Goal: Find specific page/section: Find specific page/section

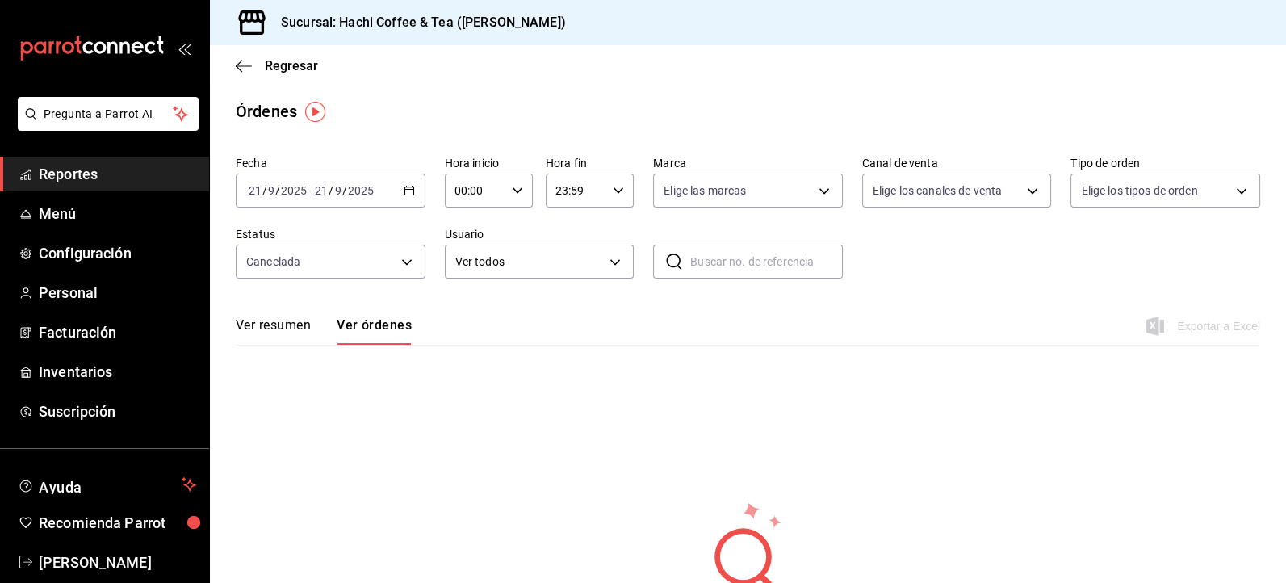
click at [151, 180] on span "Reportes" at bounding box center [117, 174] width 157 height 22
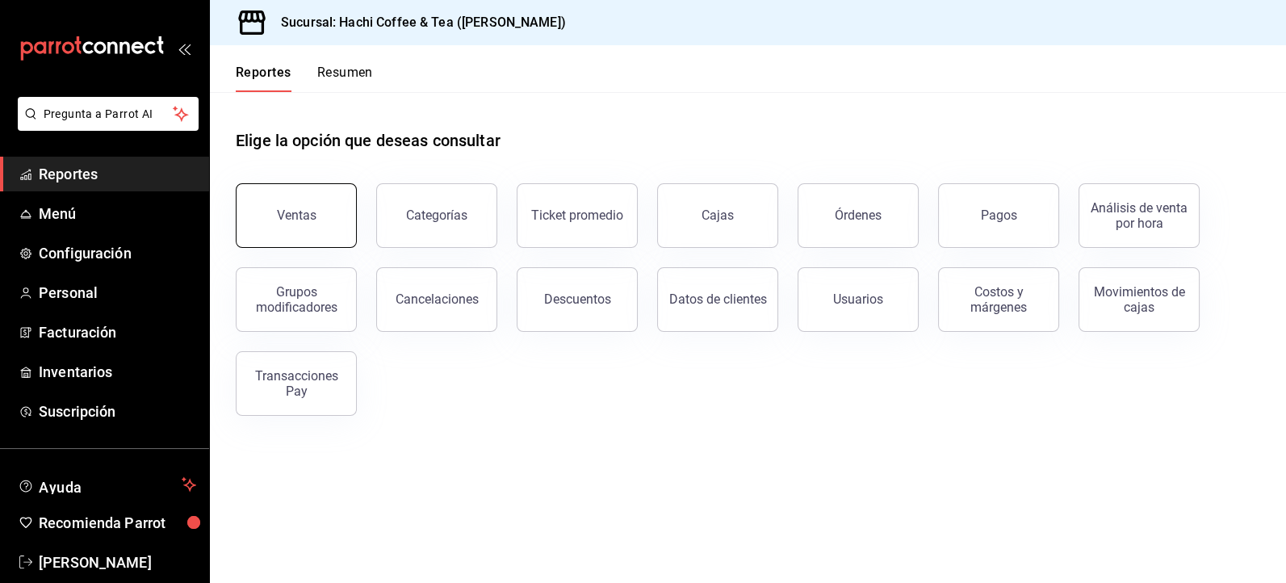
click at [296, 217] on div "Ventas" at bounding box center [297, 214] width 40 height 15
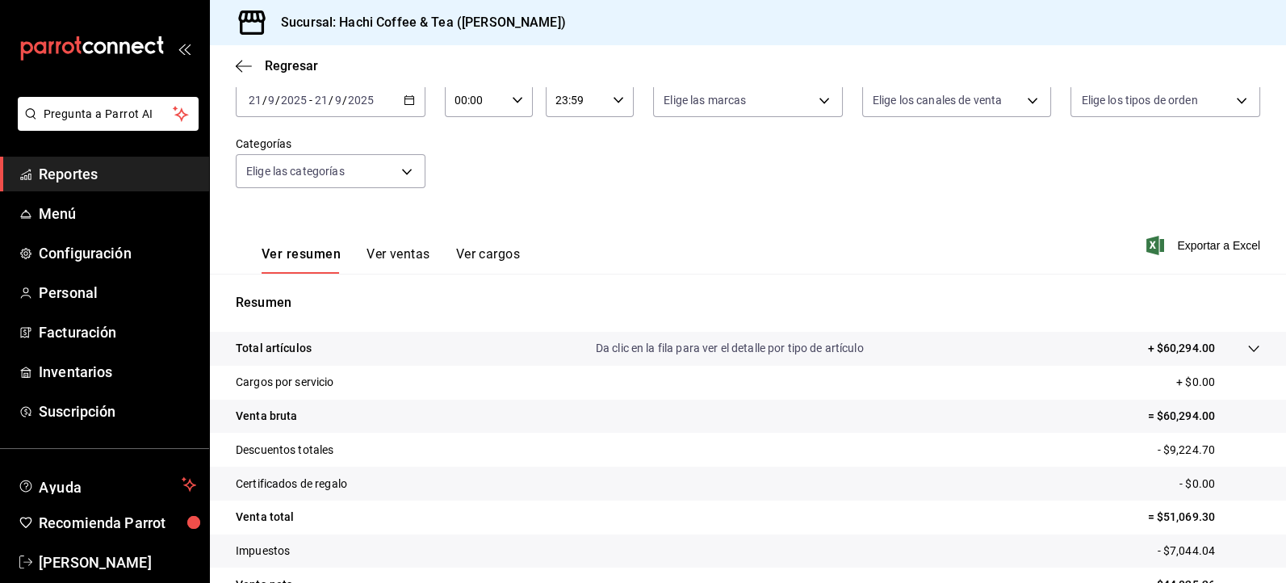
scroll to position [102, 0]
click at [130, 185] on link "Reportes" at bounding box center [104, 174] width 209 height 35
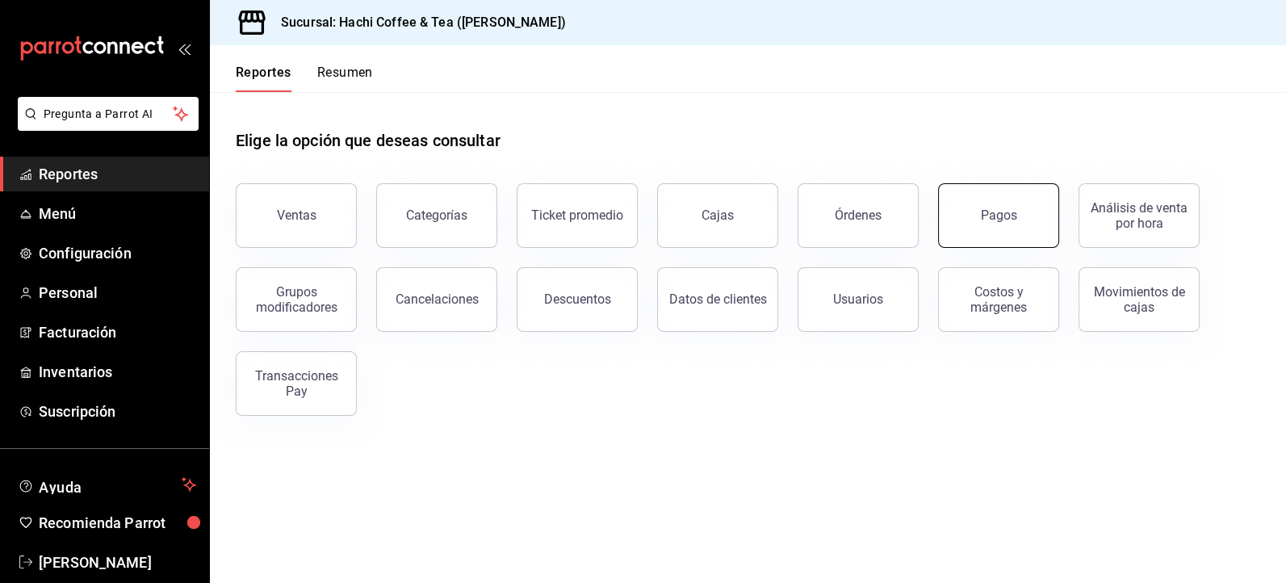
click at [993, 223] on button "Pagos" at bounding box center [998, 215] width 121 height 65
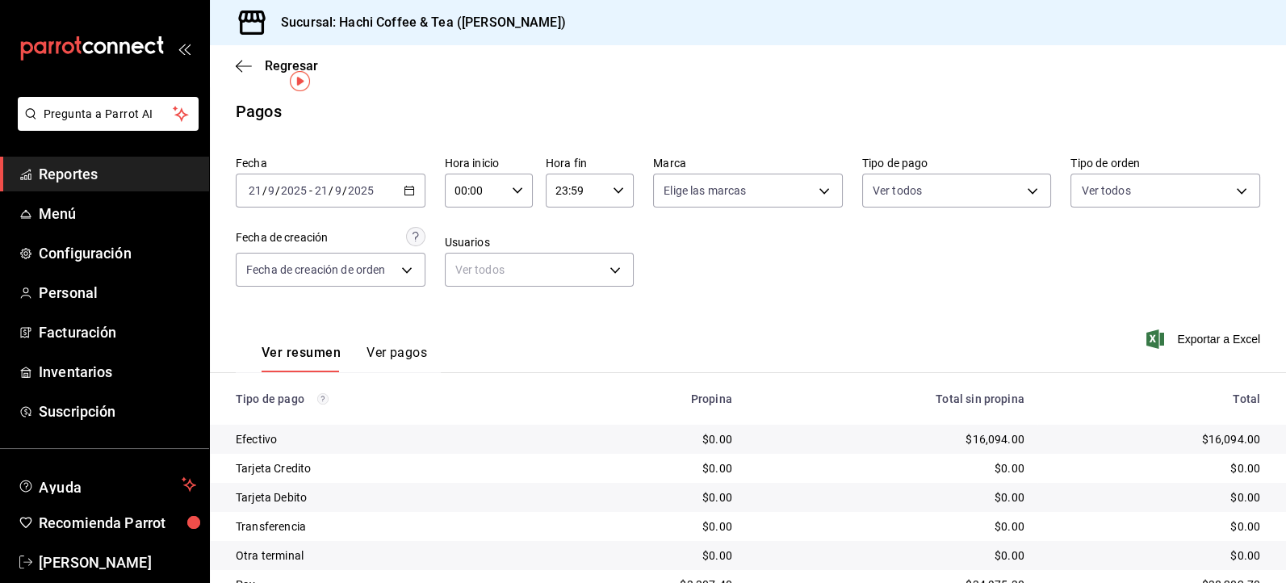
scroll to position [70, 0]
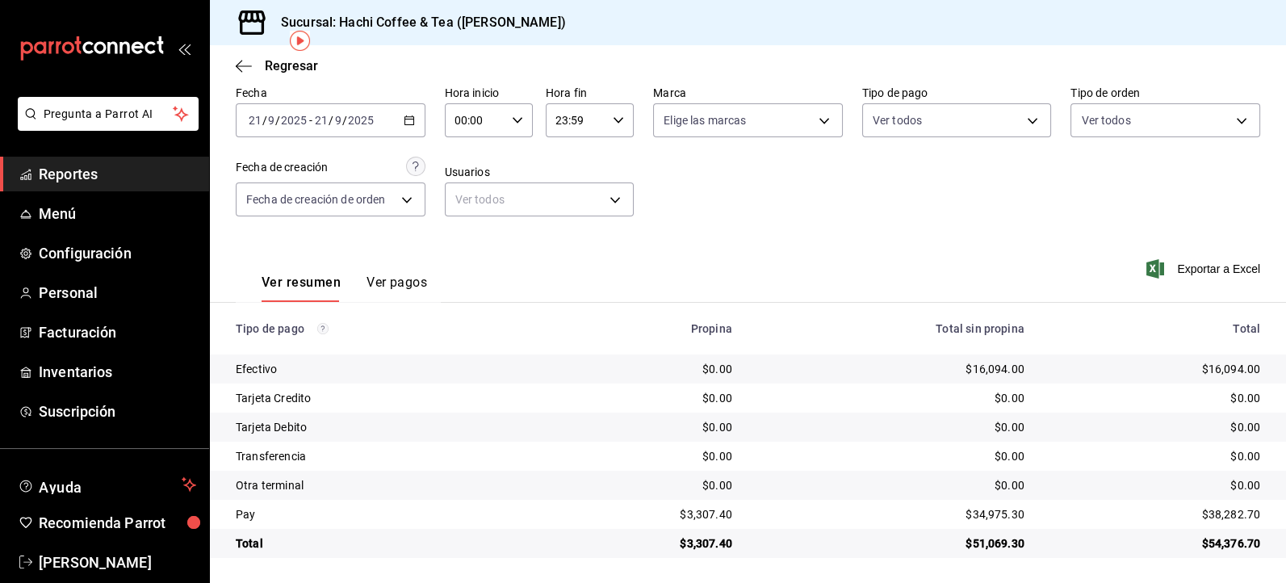
click at [139, 180] on span "Reportes" at bounding box center [117, 174] width 157 height 22
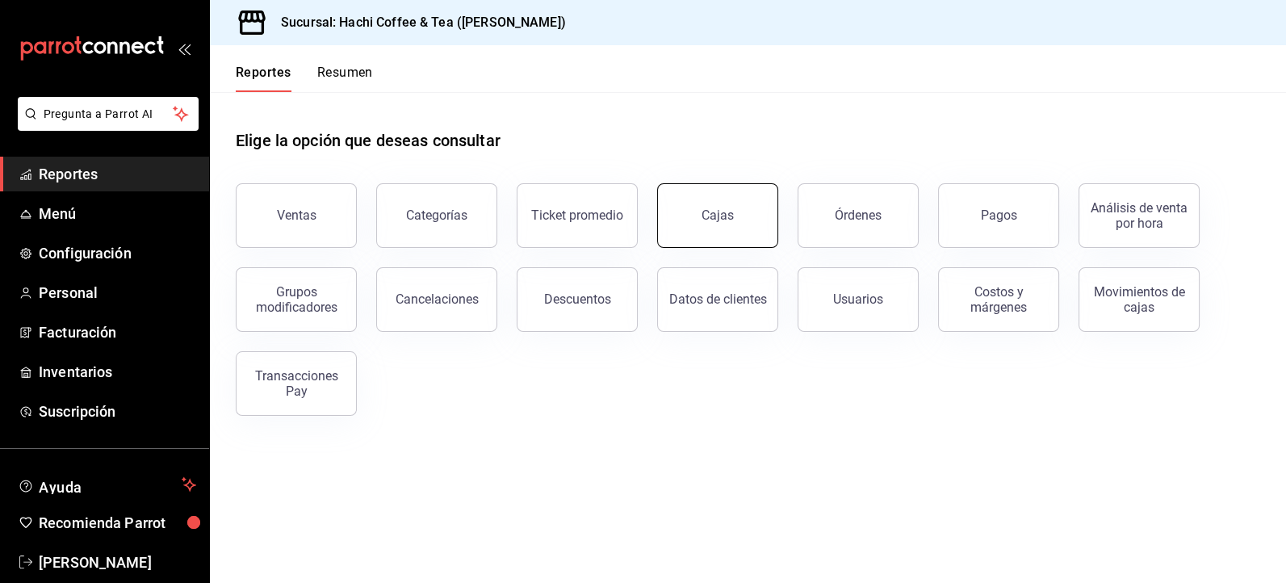
click at [717, 230] on link "Cajas" at bounding box center [717, 215] width 121 height 65
